Goal: Task Accomplishment & Management: Complete application form

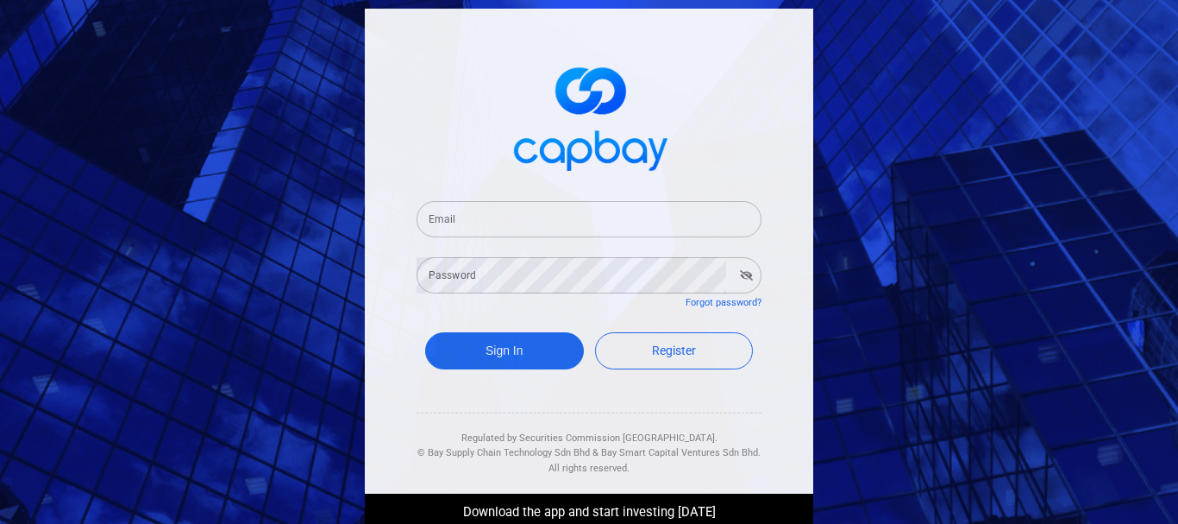
click at [521, 213] on input "Email" at bounding box center [589, 219] width 345 height 36
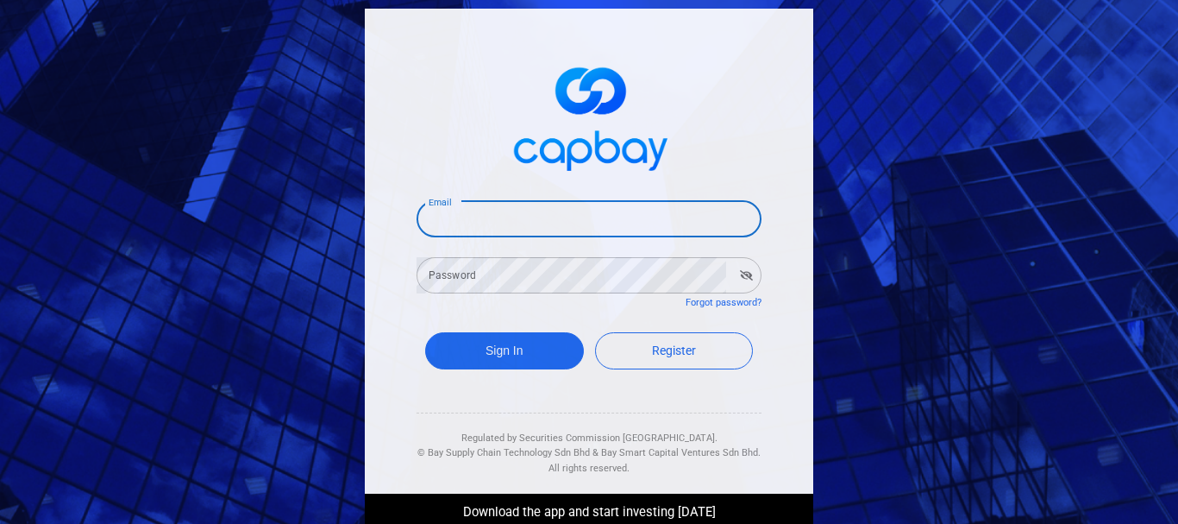
type input "[EMAIL_ADDRESS][DOMAIN_NAME]"
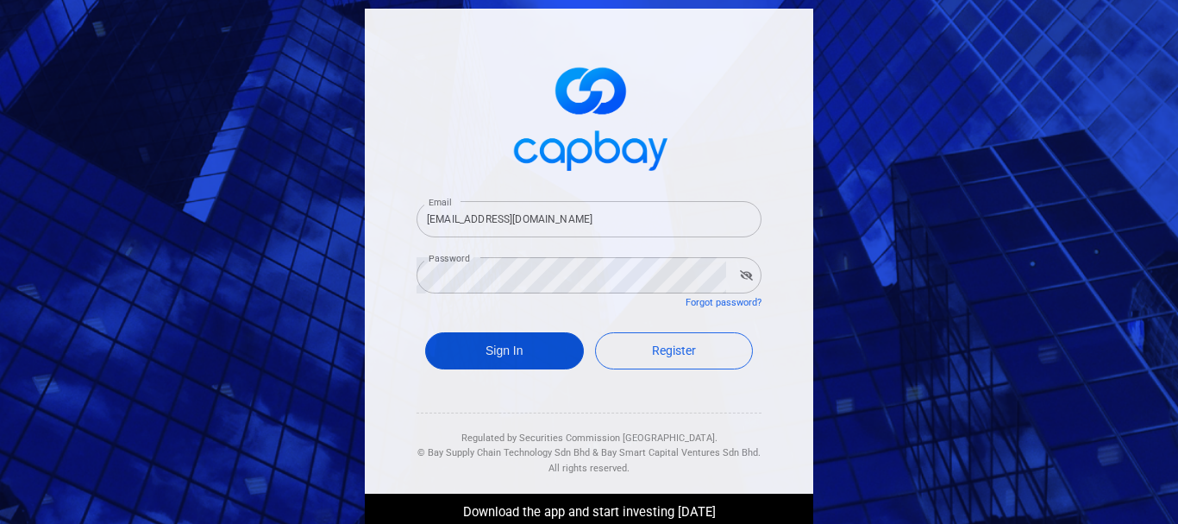
click at [519, 345] on button "Sign In" at bounding box center [504, 350] width 159 height 37
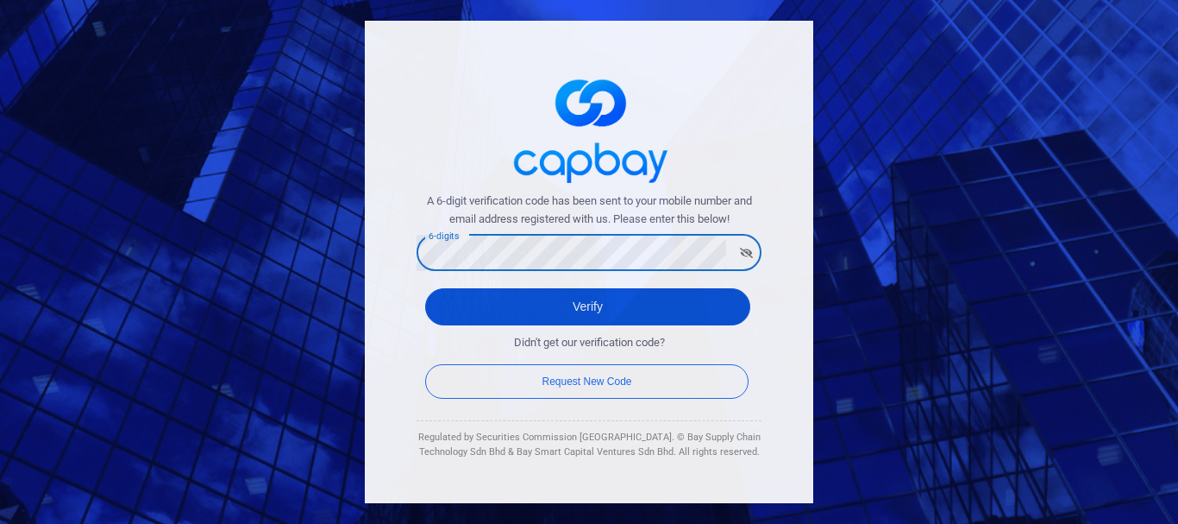
click at [564, 300] on button "Verify" at bounding box center [587, 306] width 325 height 37
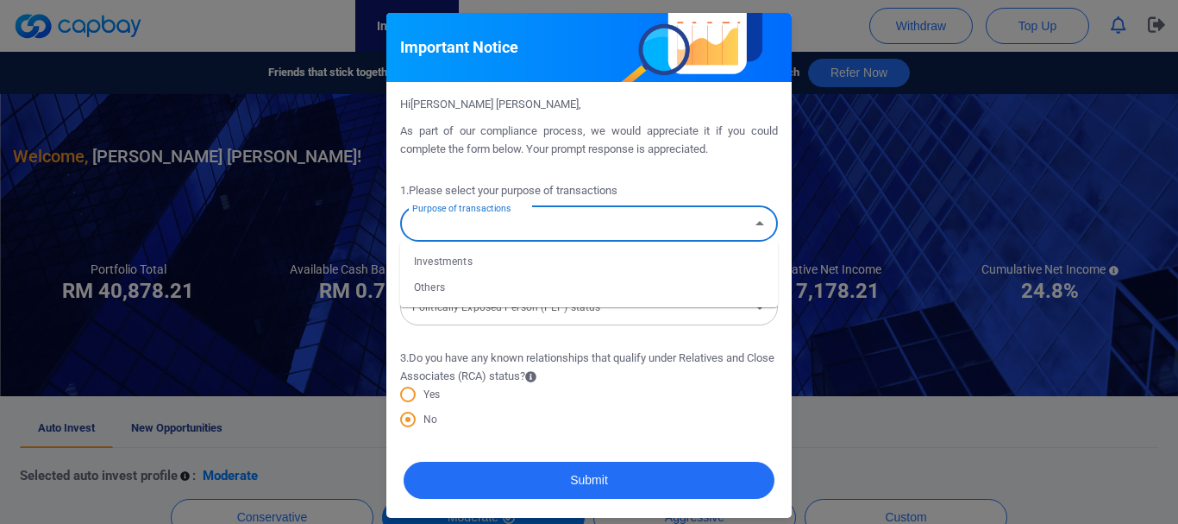
click at [576, 217] on input "Purpose of transactions" at bounding box center [574, 224] width 339 height 32
click at [478, 259] on li "Investments" at bounding box center [589, 261] width 378 height 26
type input "Investments"
click at [514, 310] on input "Politically Exposed Person (PEP) status" at bounding box center [574, 307] width 339 height 32
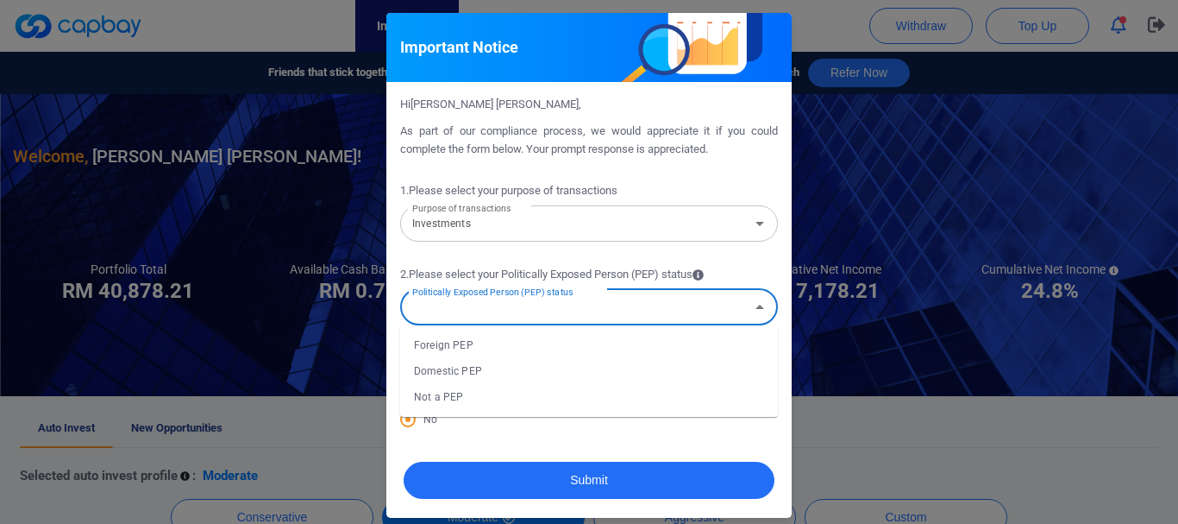
click at [459, 399] on li "Not a PEP" at bounding box center [589, 397] width 378 height 26
type input "Not a PEP"
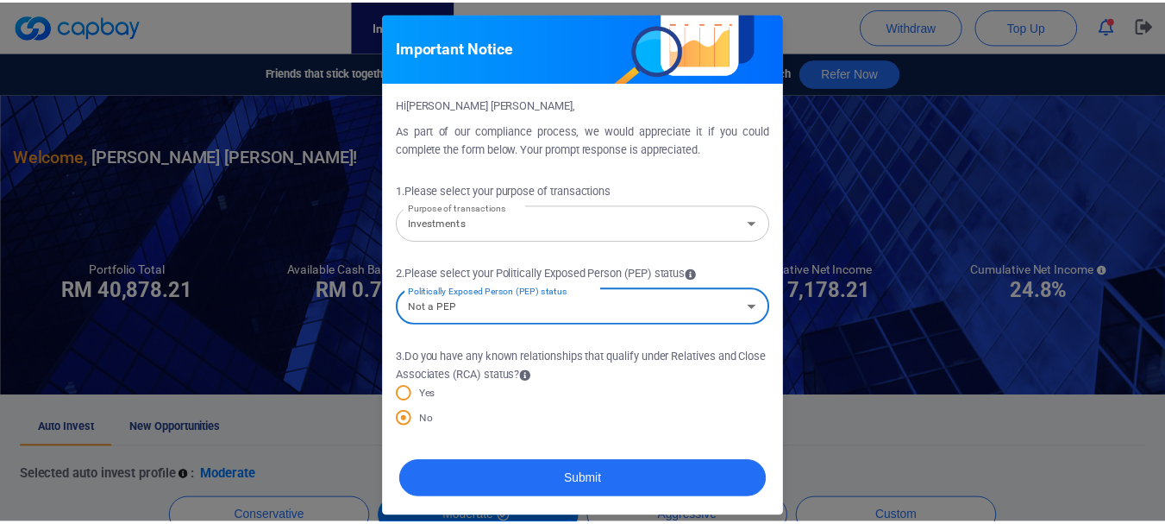
scroll to position [7, 0]
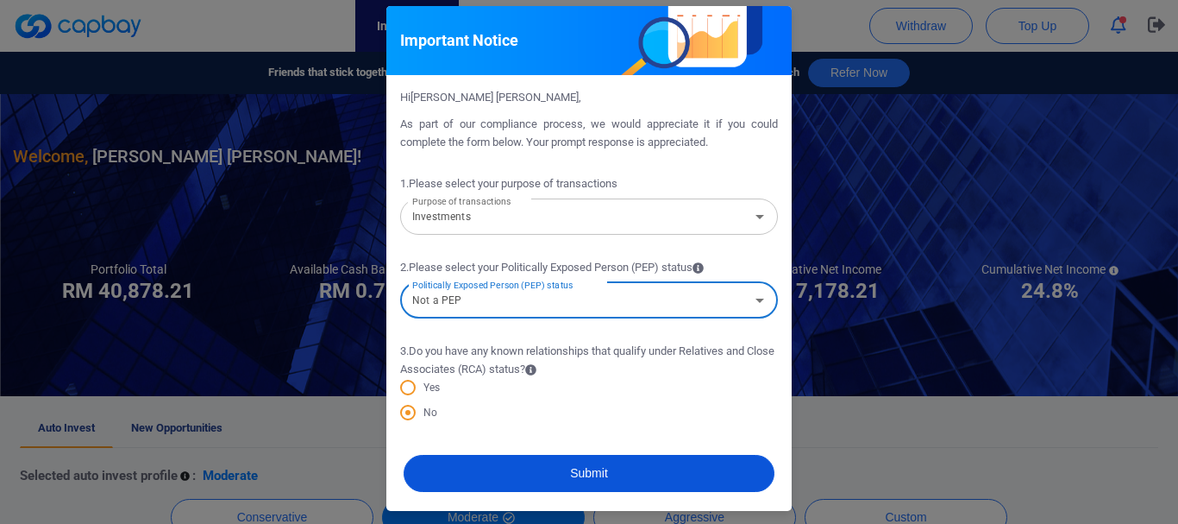
click at [600, 469] on button "Submit" at bounding box center [589, 473] width 371 height 37
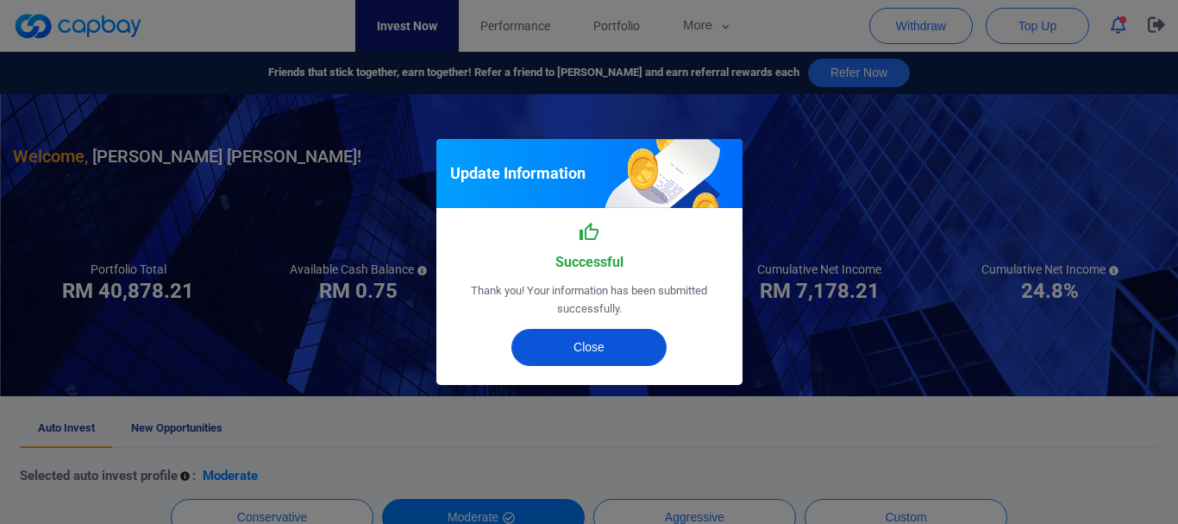
click at [600, 345] on button "Close" at bounding box center [589, 347] width 155 height 37
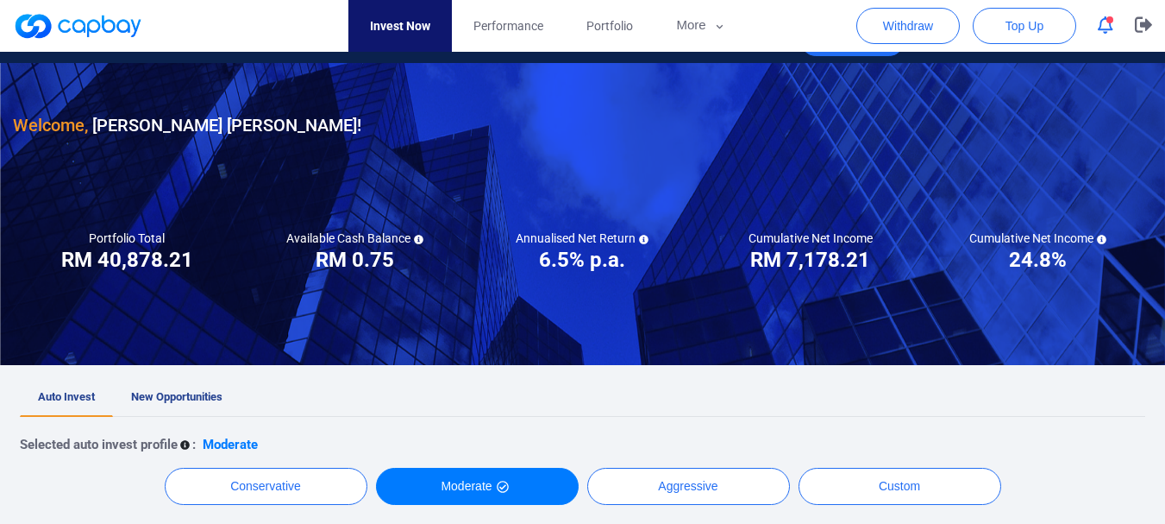
scroll to position [0, 0]
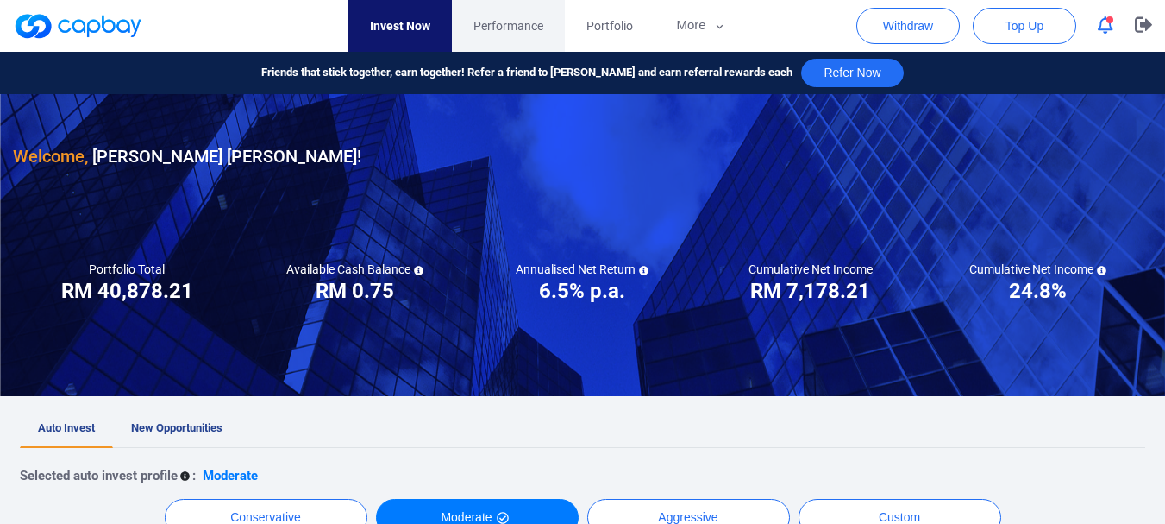
click at [524, 27] on span "Performance" at bounding box center [509, 25] width 70 height 19
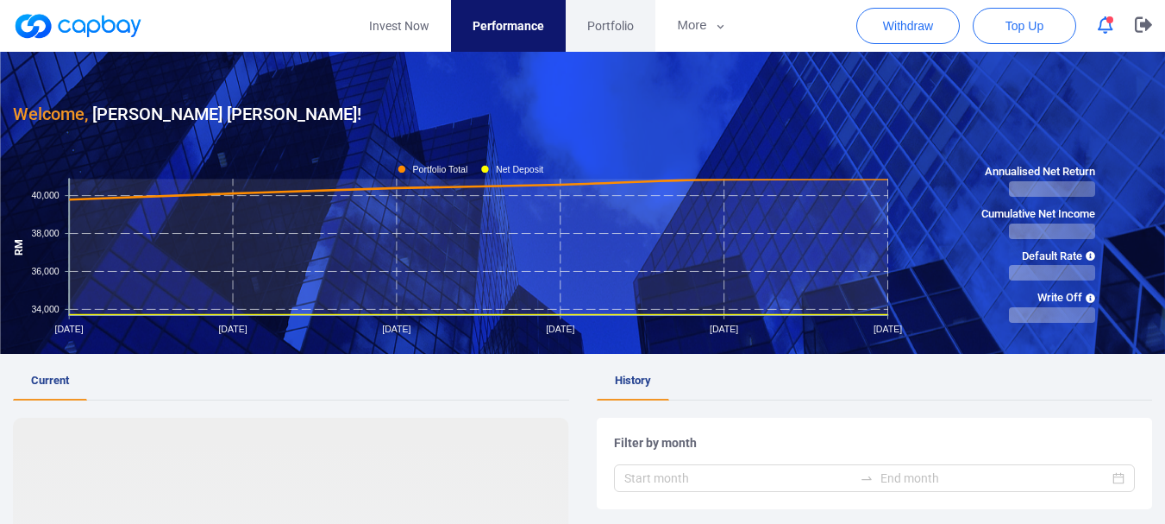
click at [606, 23] on span "Portfolio" at bounding box center [610, 25] width 47 height 19
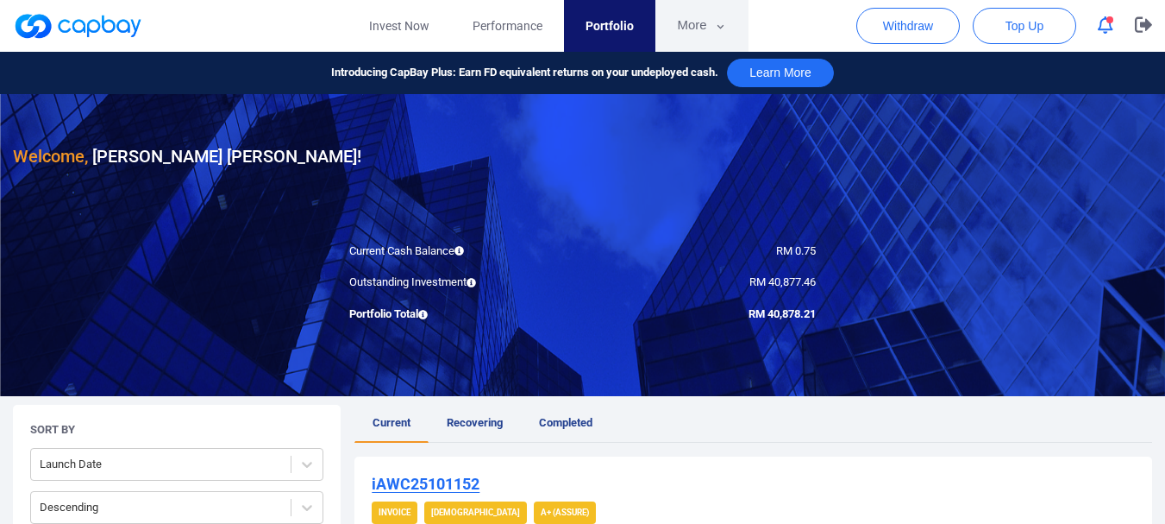
click at [715, 23] on icon "button" at bounding box center [720, 27] width 13 height 16
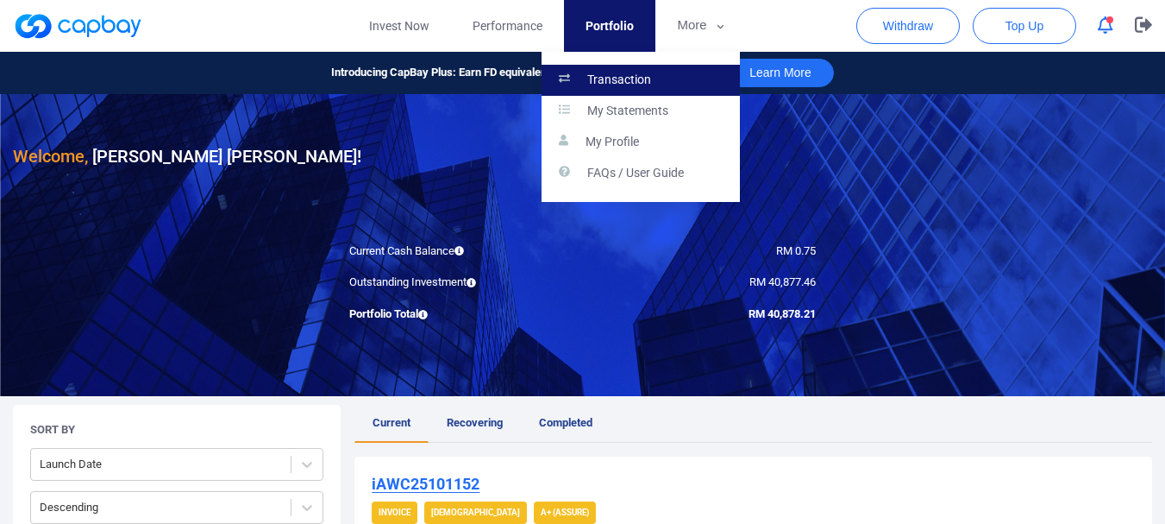
click at [624, 77] on p "Transaction" at bounding box center [619, 80] width 64 height 16
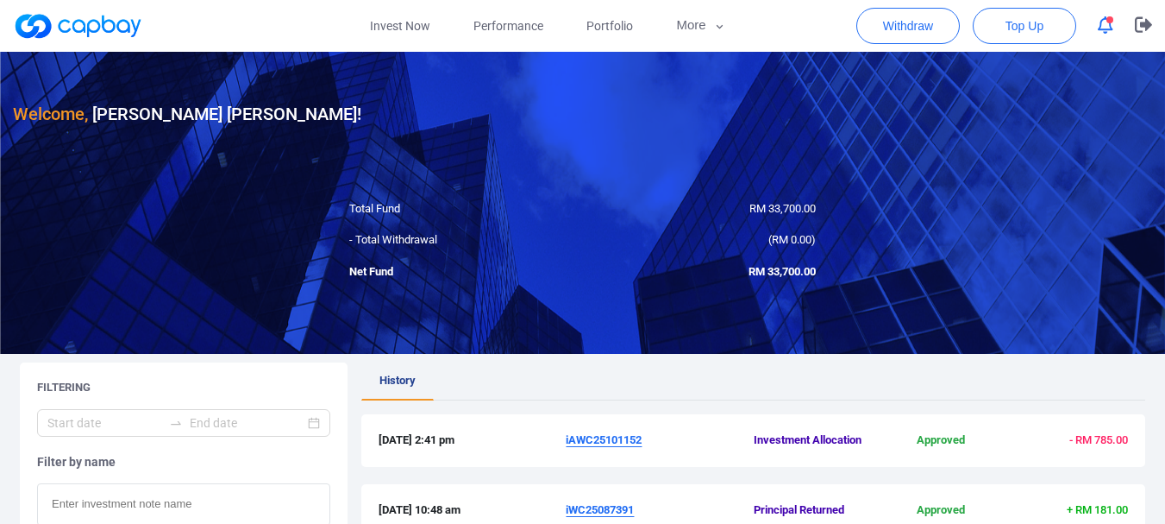
click at [1103, 28] on icon "button" at bounding box center [1106, 25] width 16 height 18
click at [537, 117] on div "Welcome, [PERSON_NAME] [PERSON_NAME] !" at bounding box center [583, 90] width 1140 height 76
click at [405, 28] on link "Invest Now" at bounding box center [400, 26] width 104 height 52
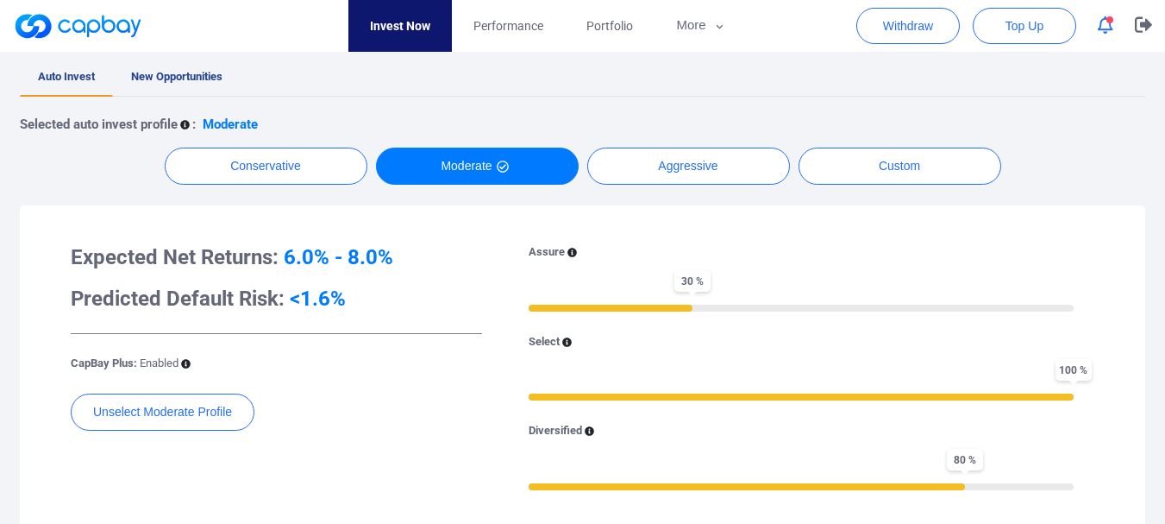
scroll to position [431, 0]
